Goal: Information Seeking & Learning: Obtain resource

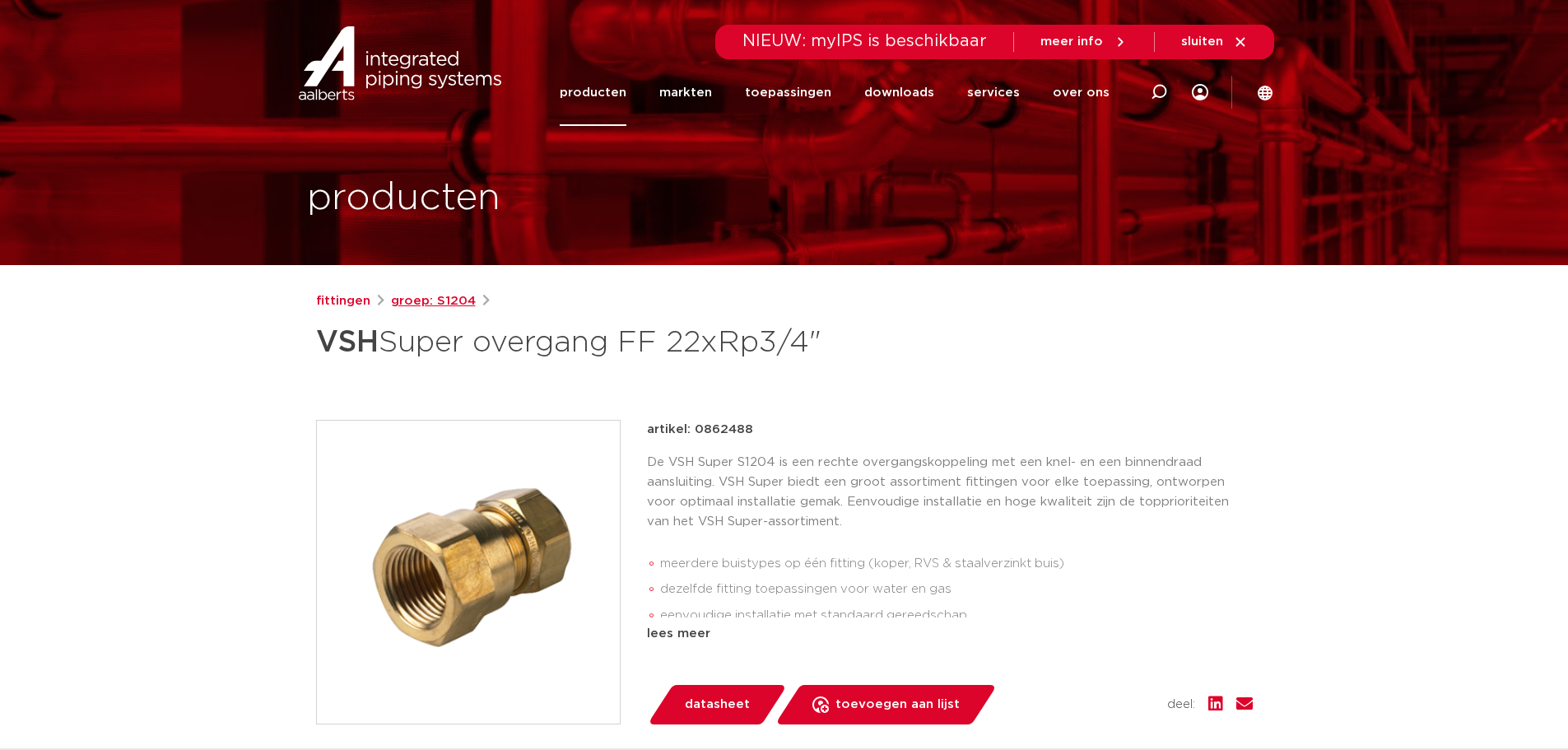
click at [427, 312] on div "fittingen groep: S1204 VSH Super overgang FF 22xRp3/4"" at bounding box center [784, 328] width 936 height 75
click at [430, 304] on link "groep: S1204" at bounding box center [434, 301] width 85 height 20
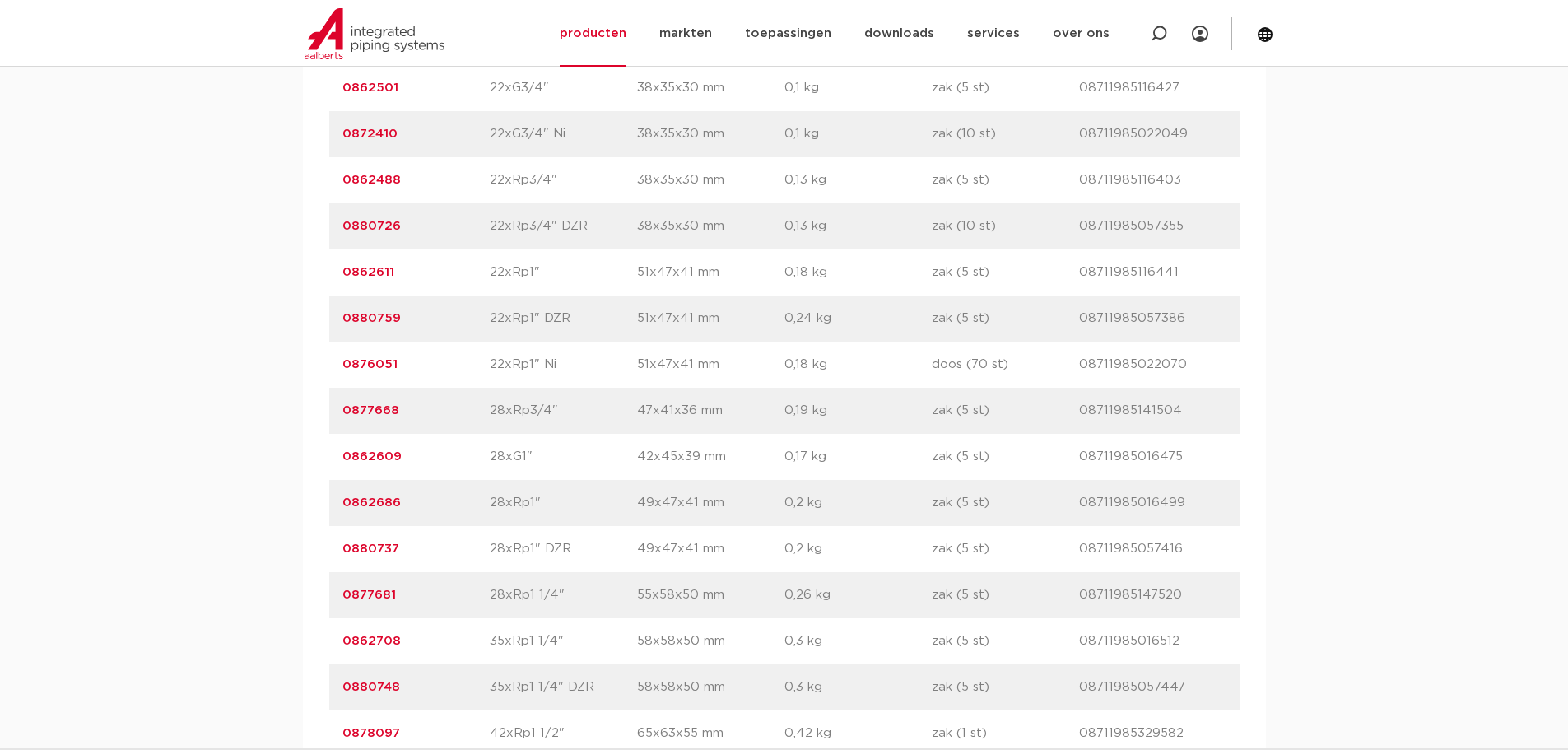
scroll to position [2644, 0]
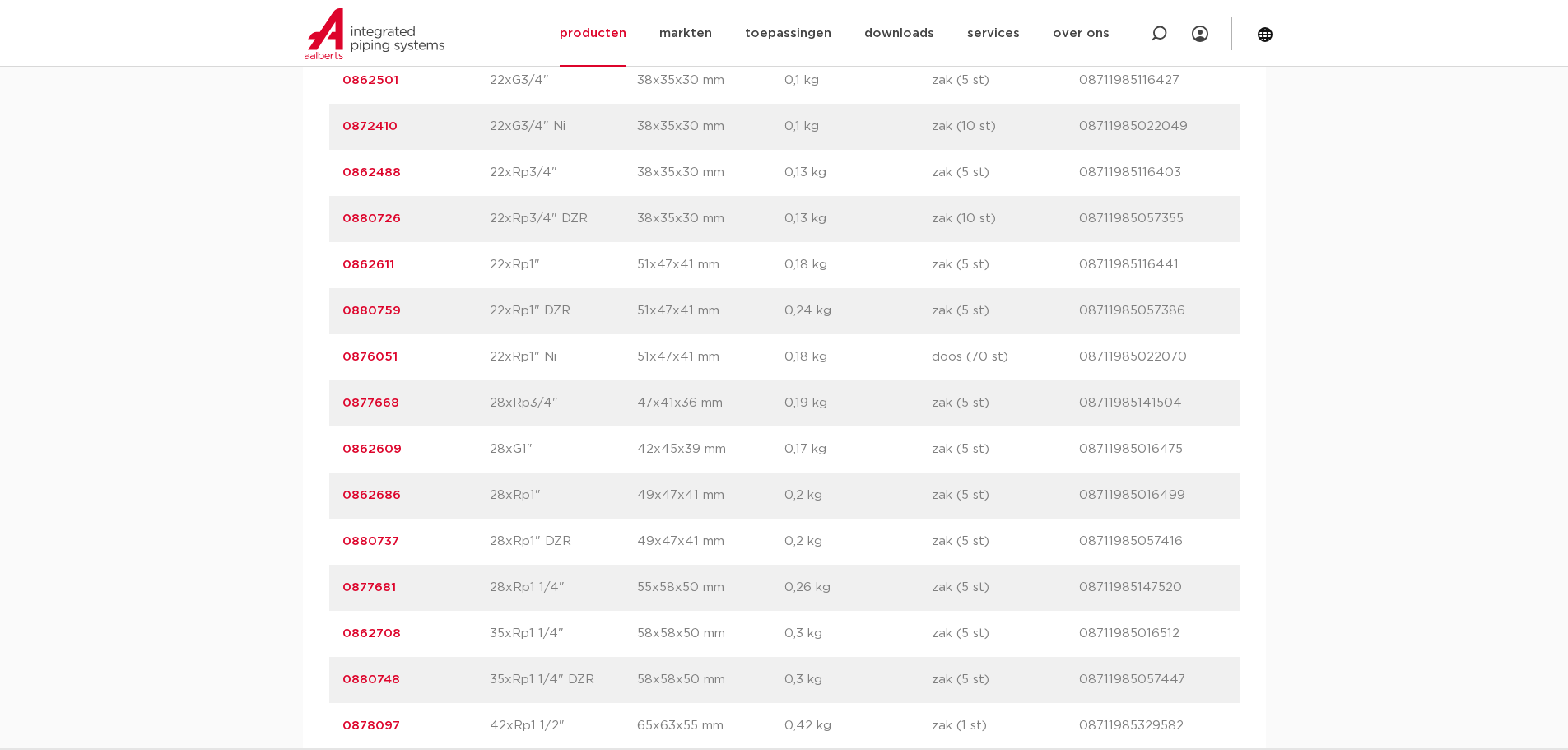
drag, startPoint x: 554, startPoint y: 591, endPoint x: 471, endPoint y: 587, distance: 83.1
click at [471, 587] on div "artikelnummer 0877681 afmeting 28xRp1 1/4" afmetingen 55x58x50 mm gewicht 0,26 …" at bounding box center [784, 588] width 910 height 46
drag, startPoint x: 185, startPoint y: 561, endPoint x: 227, endPoint y: 565, distance: 42.2
drag, startPoint x: 506, startPoint y: 596, endPoint x: 471, endPoint y: 593, distance: 35.1
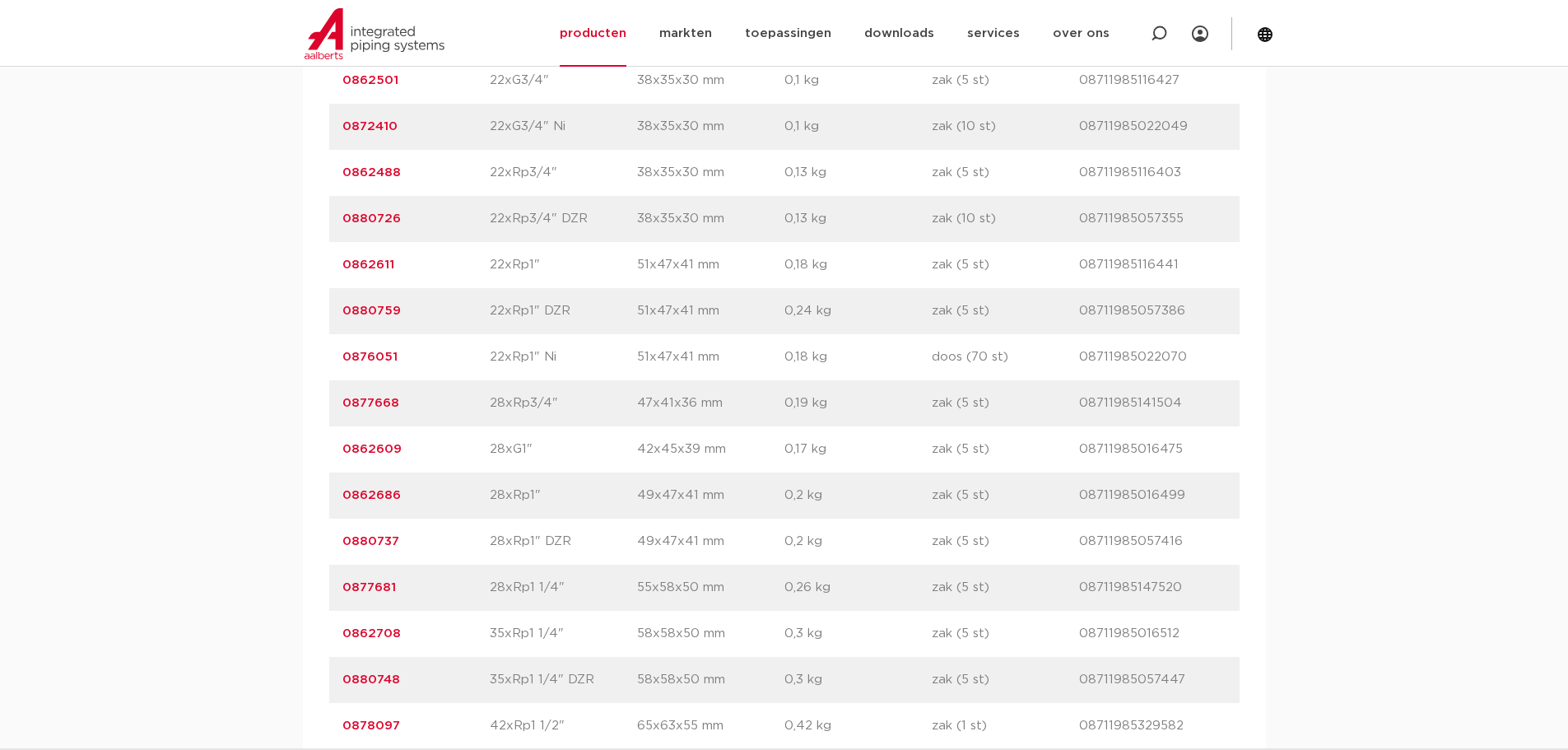
click at [471, 593] on div "artikelnummer 0877681 afmeting 28xRp1 1/4" afmetingen 55x58x50 mm gewicht 0,26 …" at bounding box center [784, 588] width 910 height 46
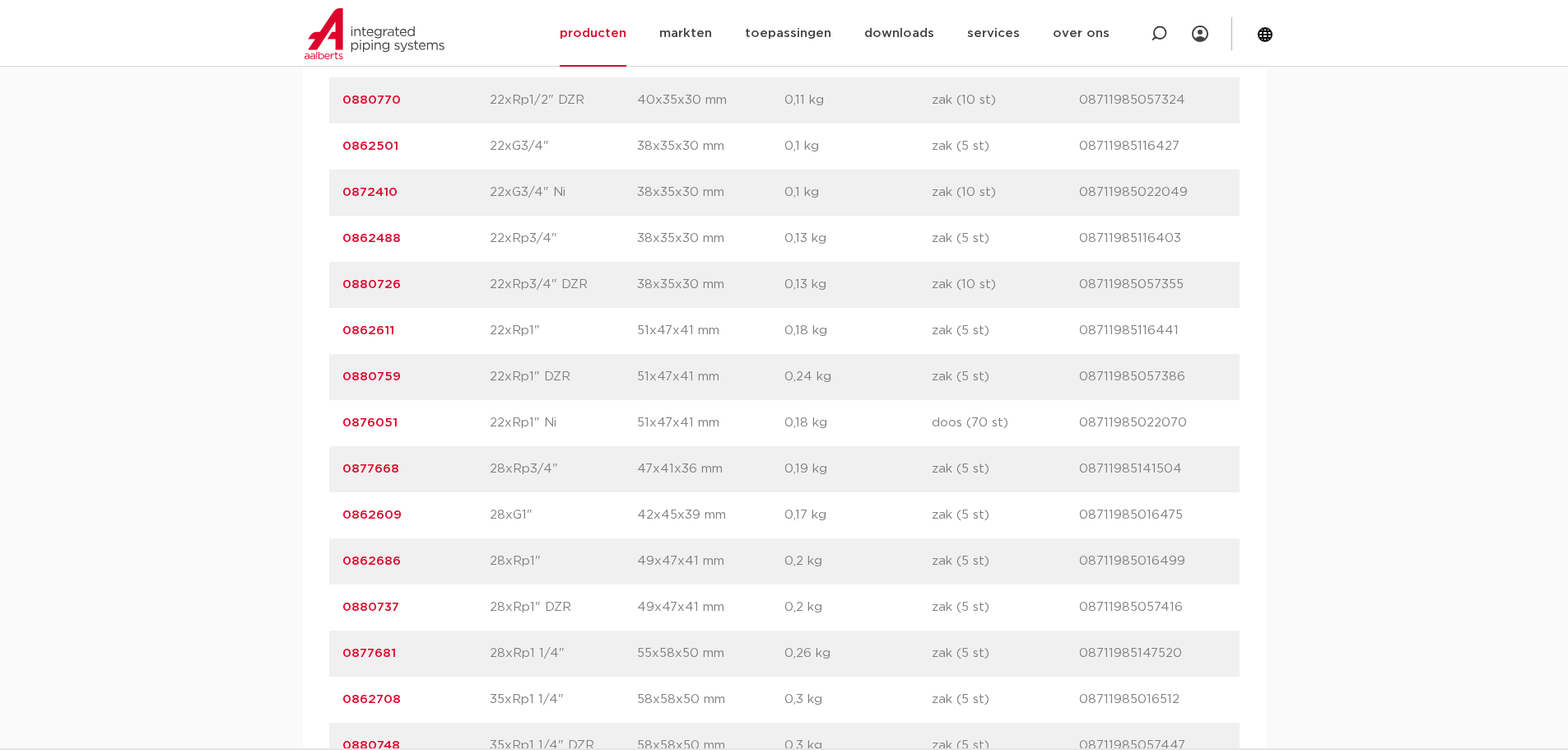
scroll to position [2727, 0]
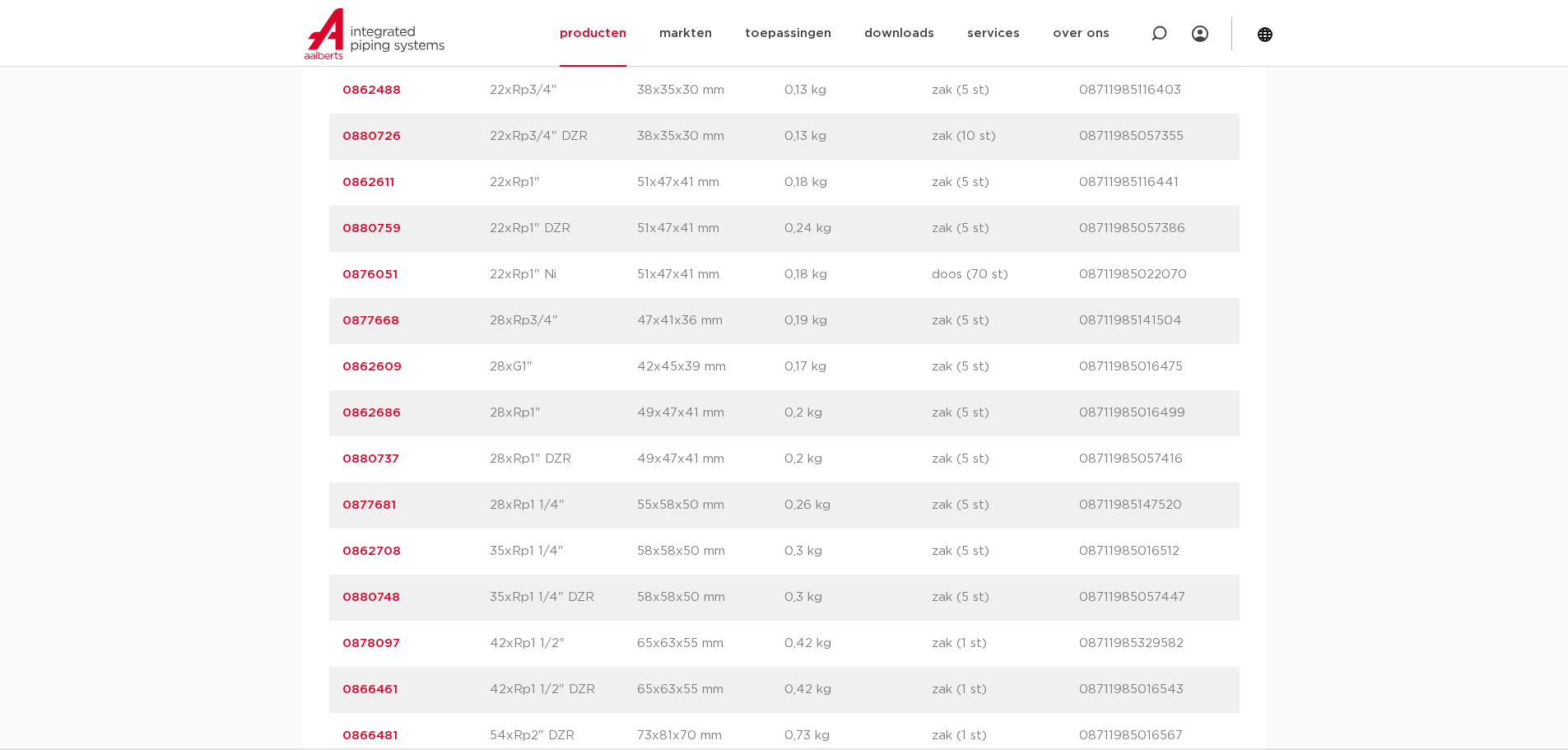
click at [367, 506] on link "0877681" at bounding box center [369, 505] width 53 height 12
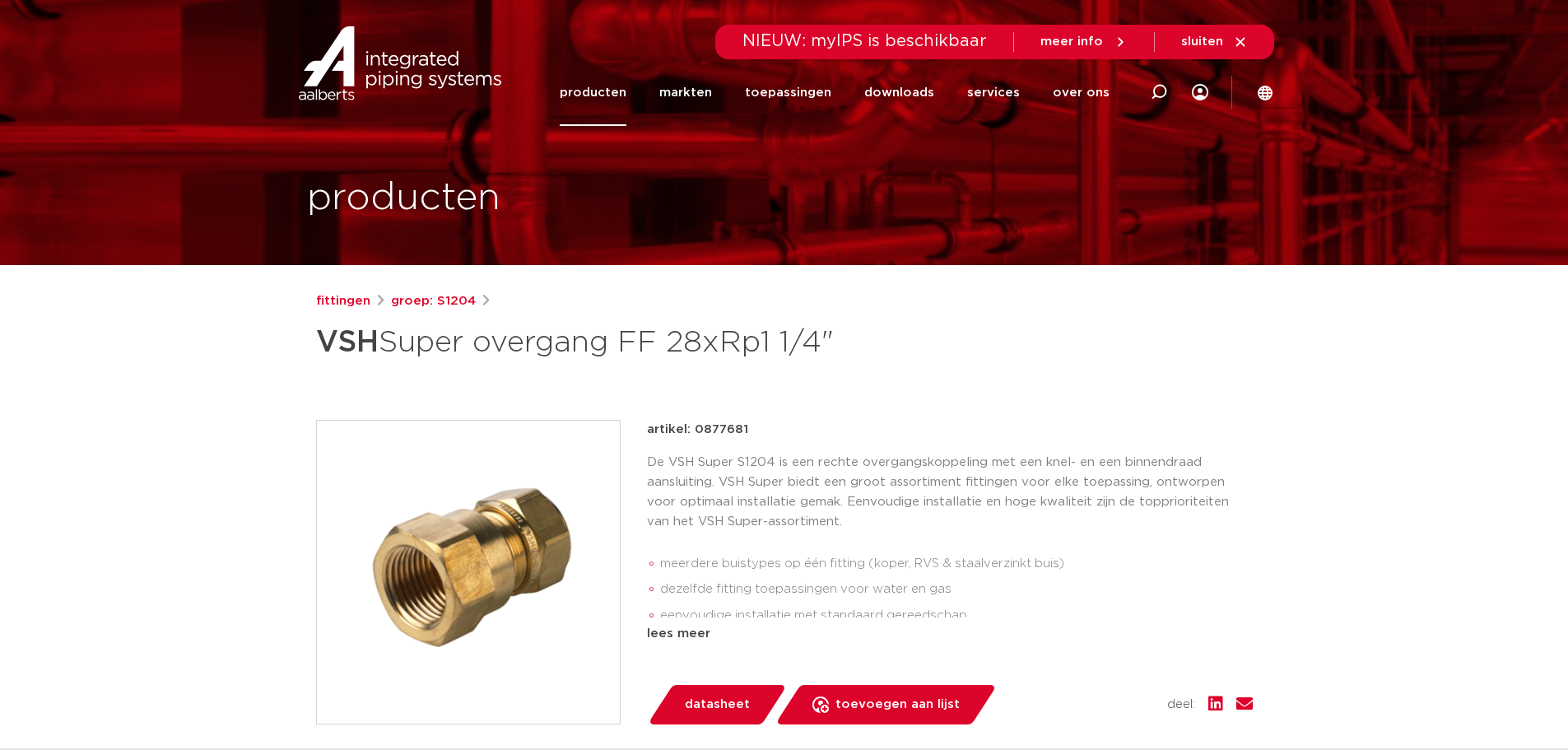
click at [726, 427] on p "artikel: 0877681" at bounding box center [697, 430] width 101 height 20
click at [727, 428] on p "artikel: 0877681" at bounding box center [697, 430] width 101 height 20
copy p "0877681"
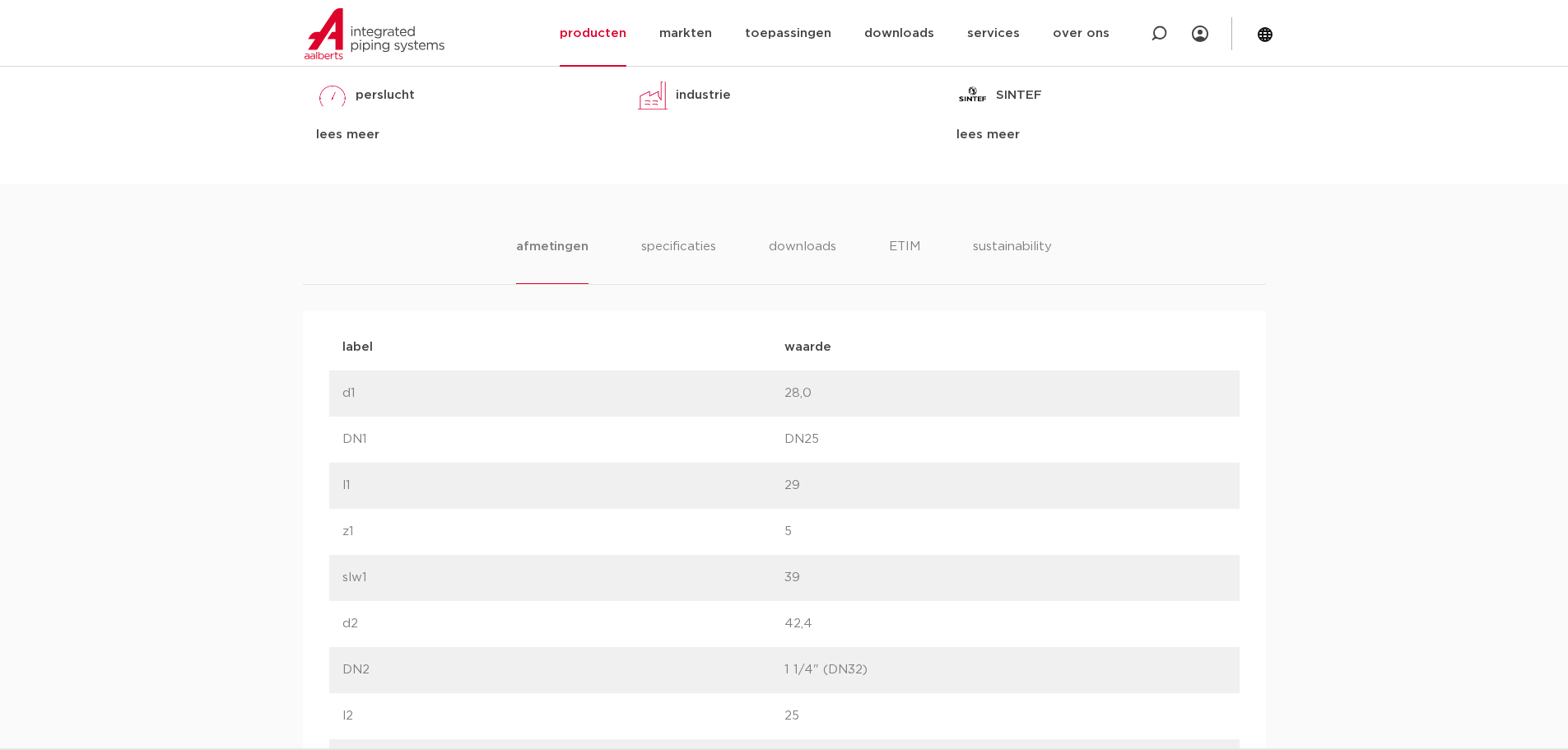
scroll to position [905, 0]
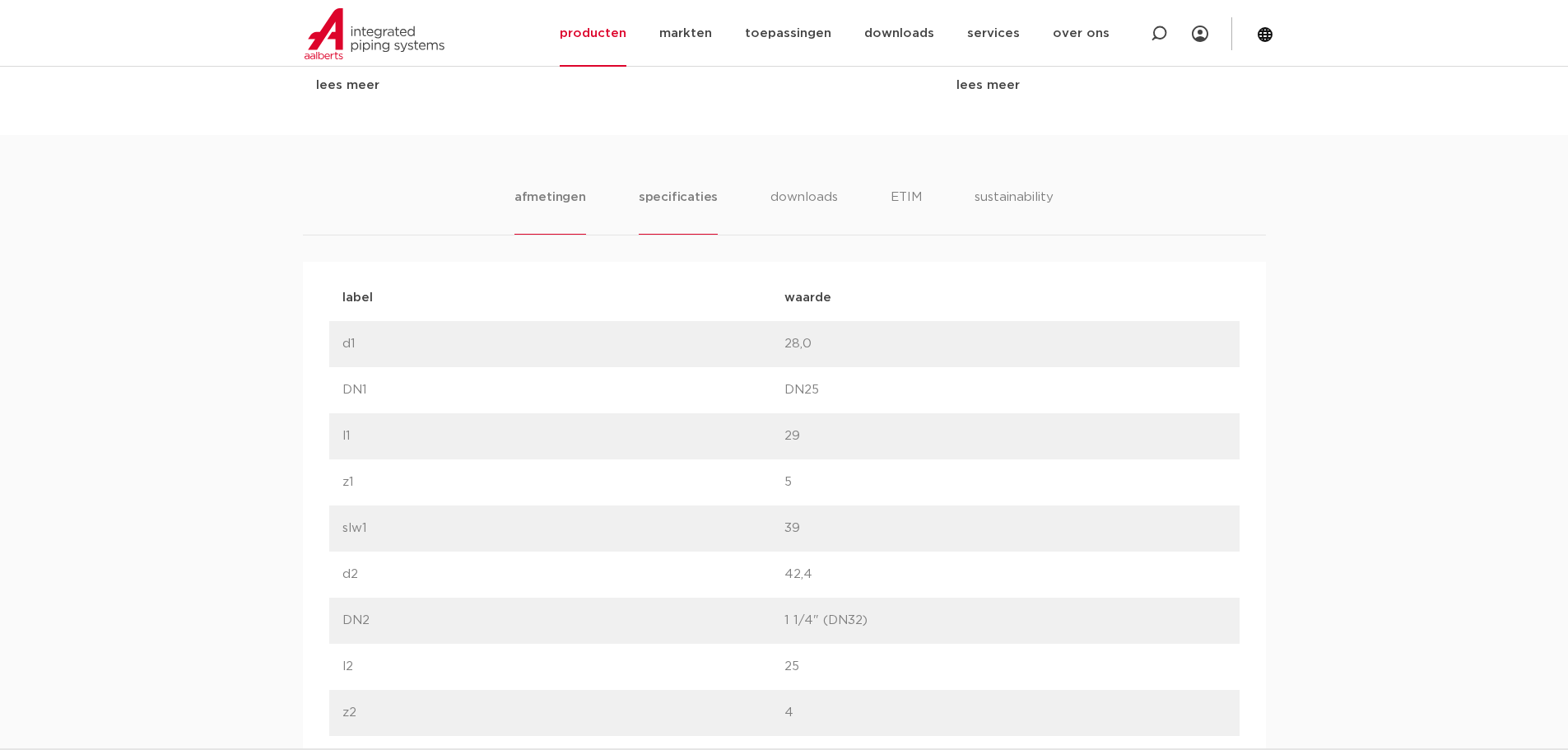
click at [653, 197] on li "specificaties" at bounding box center [678, 210] width 79 height 47
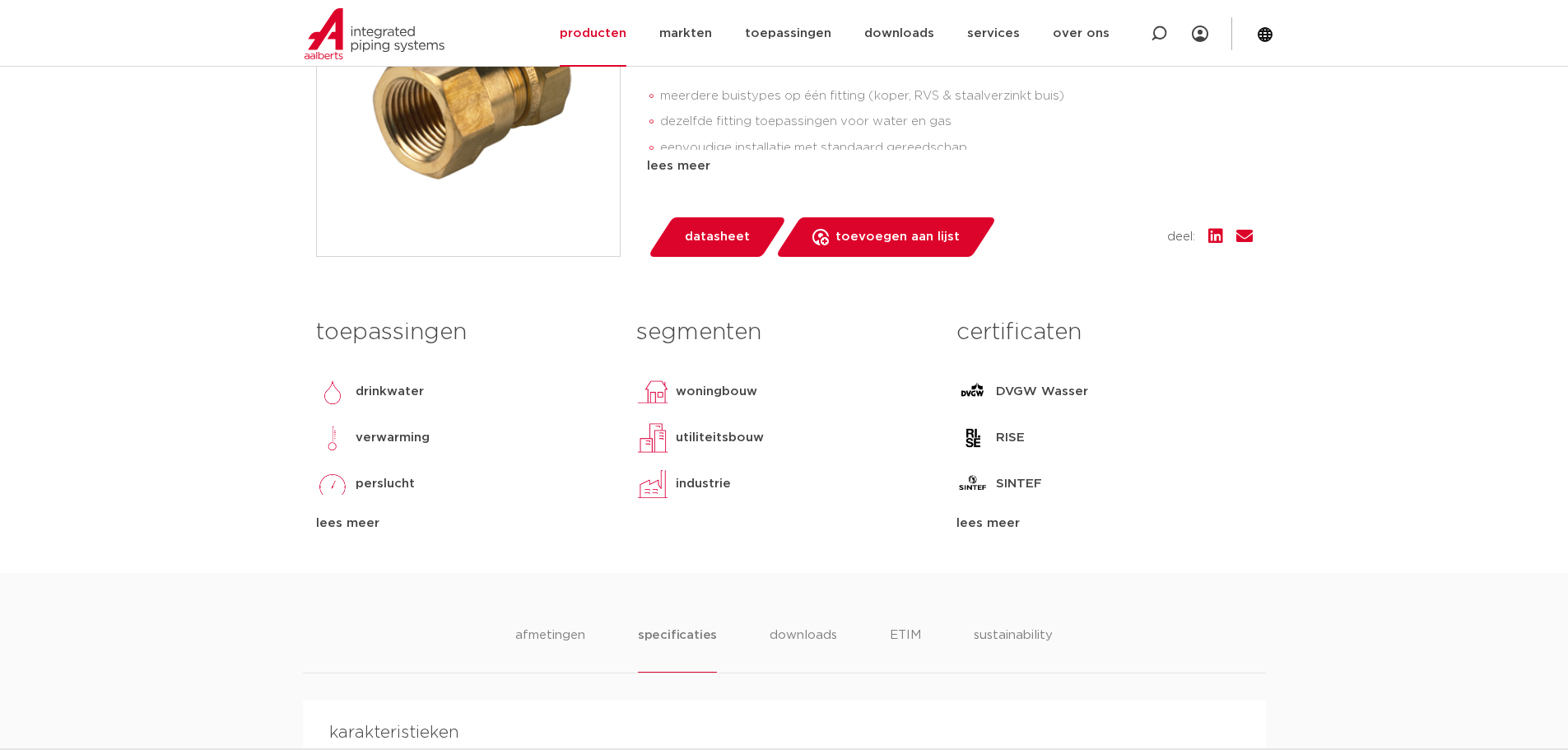
scroll to position [412, 0]
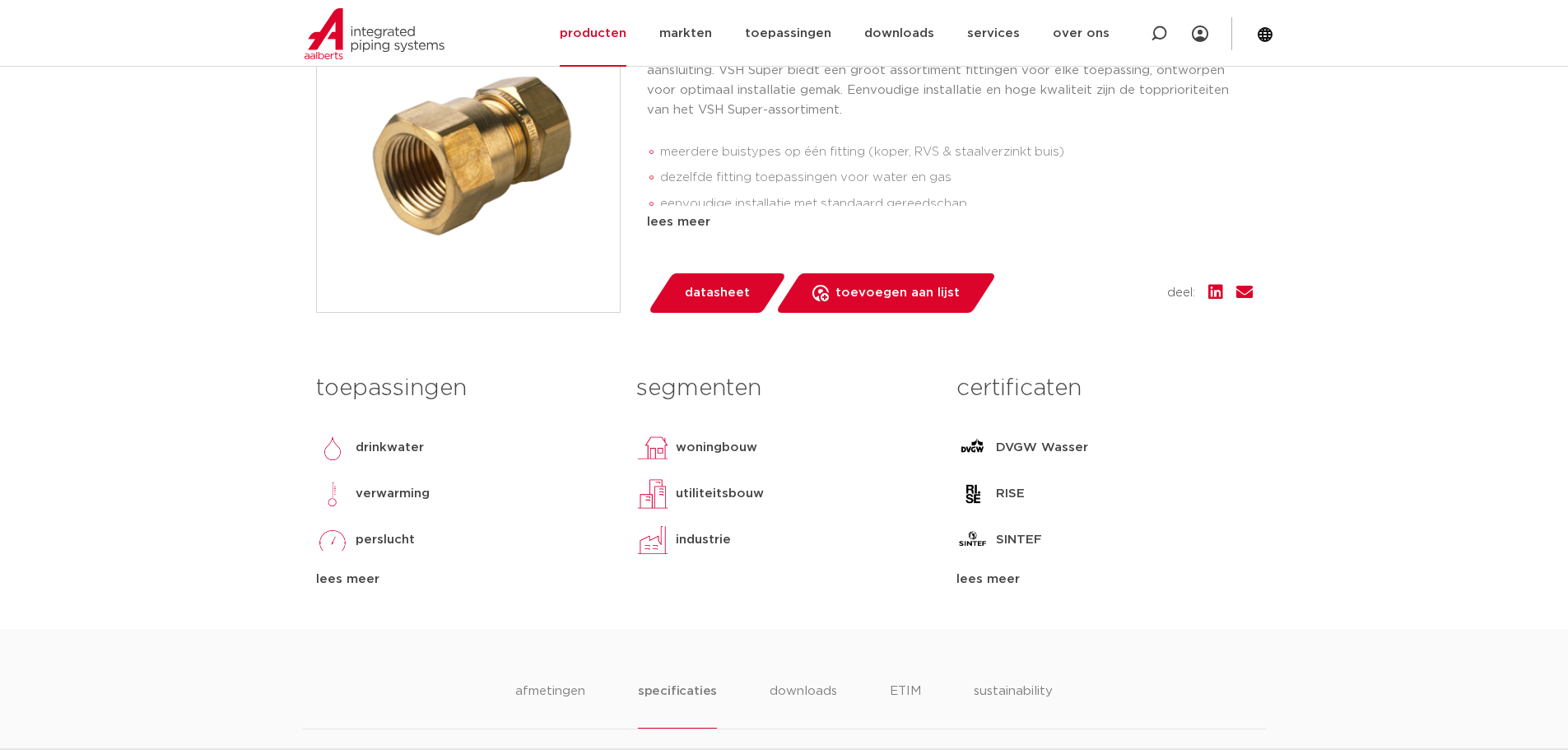
click at [335, 578] on div "lees meer" at bounding box center [463, 580] width 295 height 20
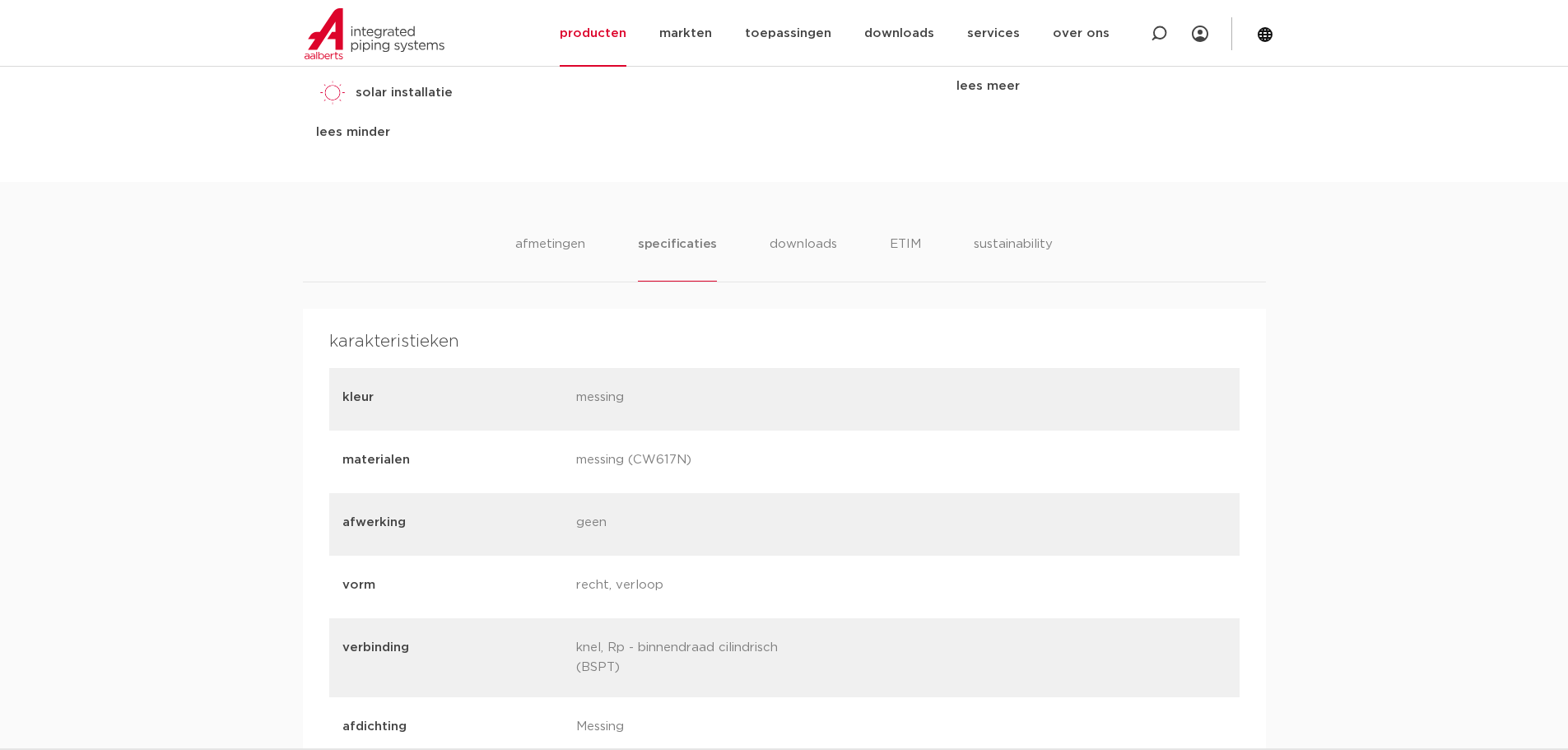
scroll to position [905, 0]
click at [806, 244] on li "downloads" at bounding box center [803, 257] width 68 height 47
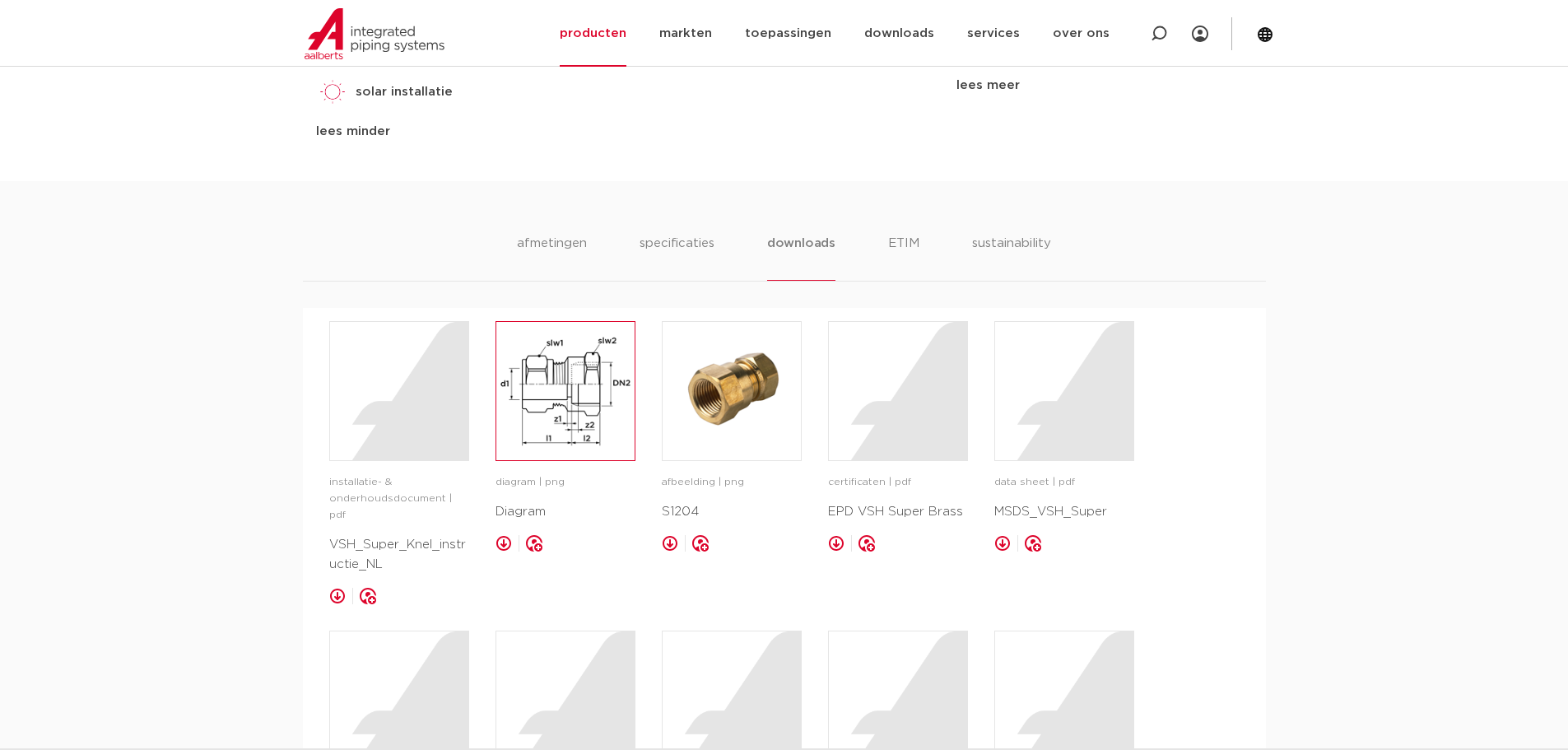
click at [555, 383] on img at bounding box center [565, 391] width 138 height 138
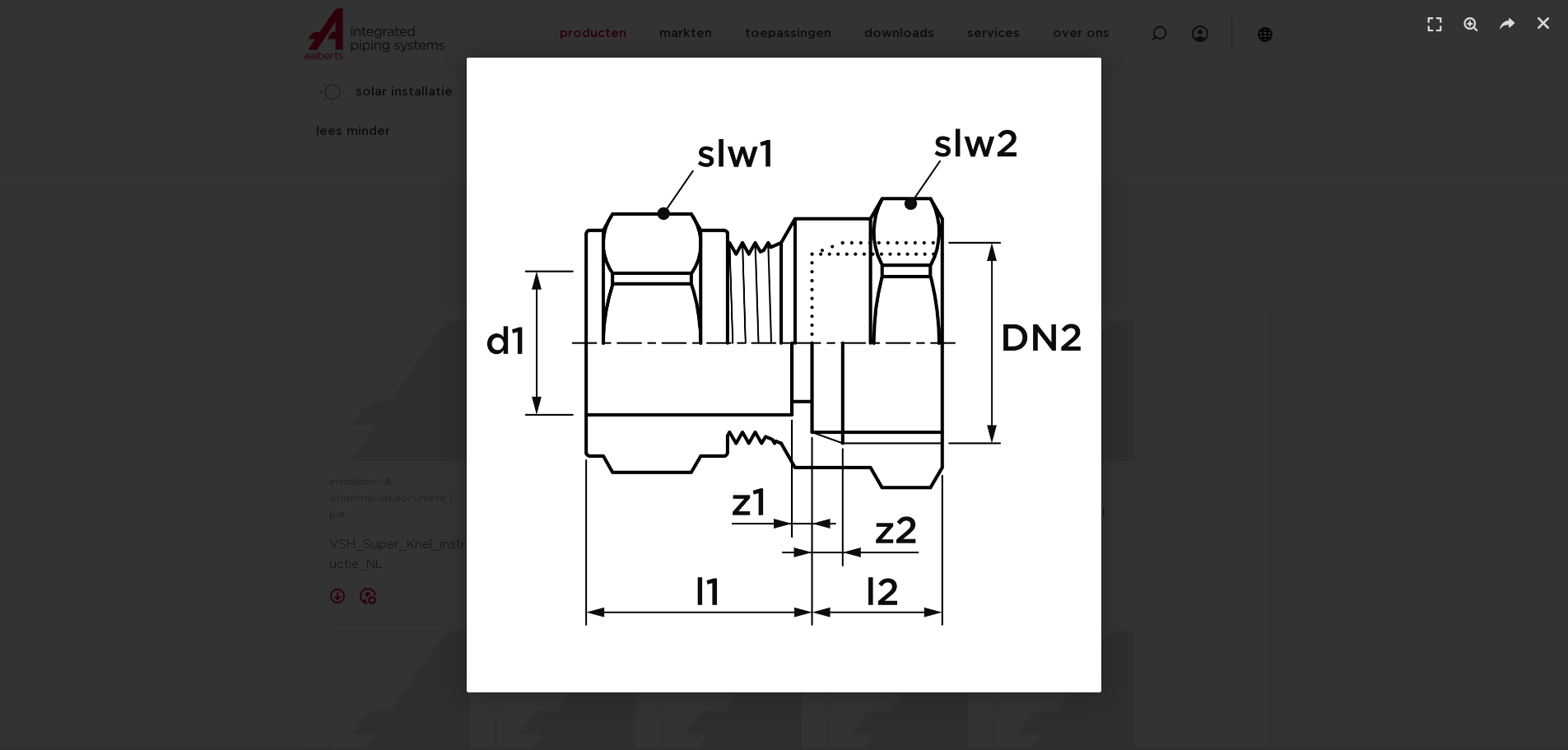
click at [1249, 246] on div "1 / 1" at bounding box center [784, 375] width 1453 height 635
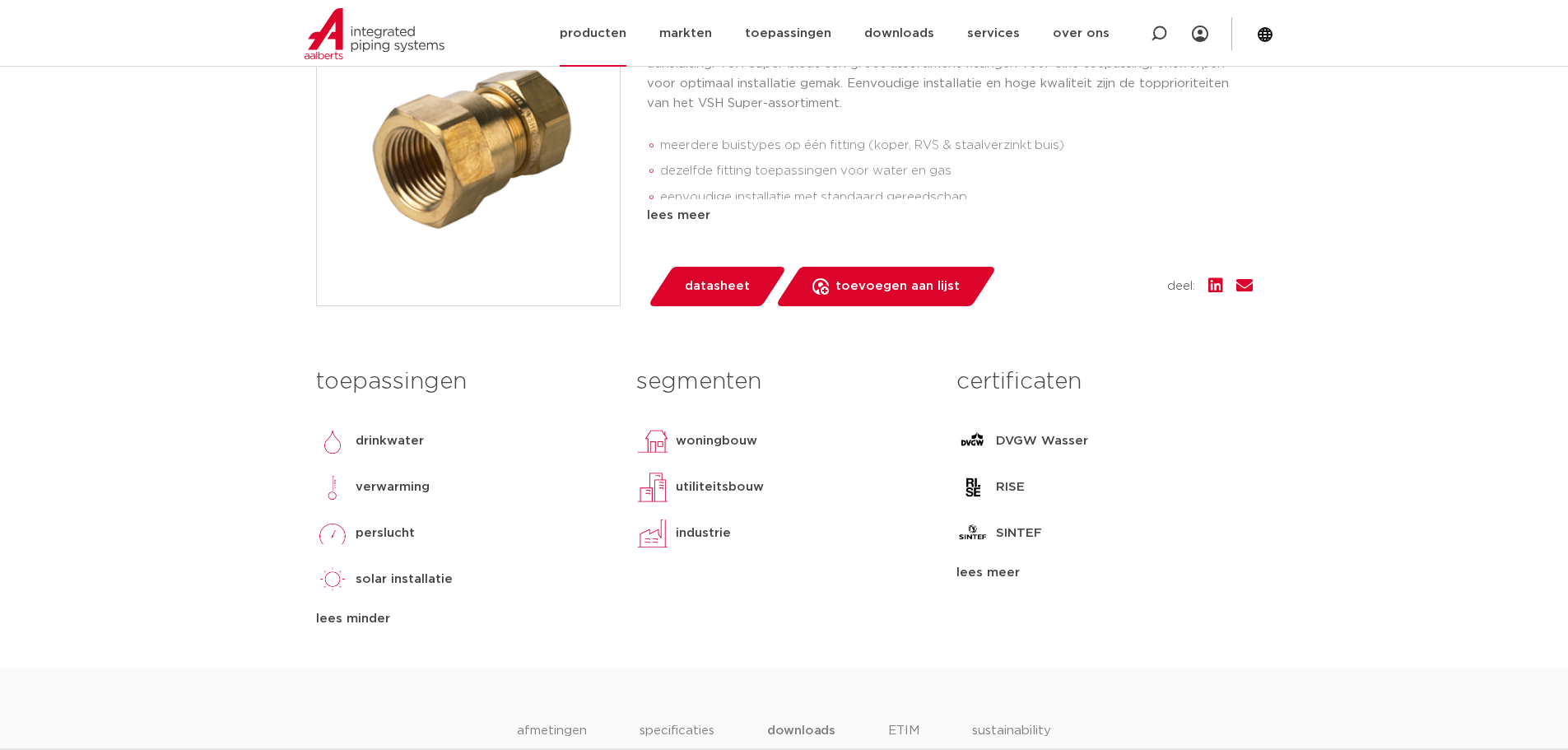
scroll to position [247, 0]
